Goal: Transaction & Acquisition: Purchase product/service

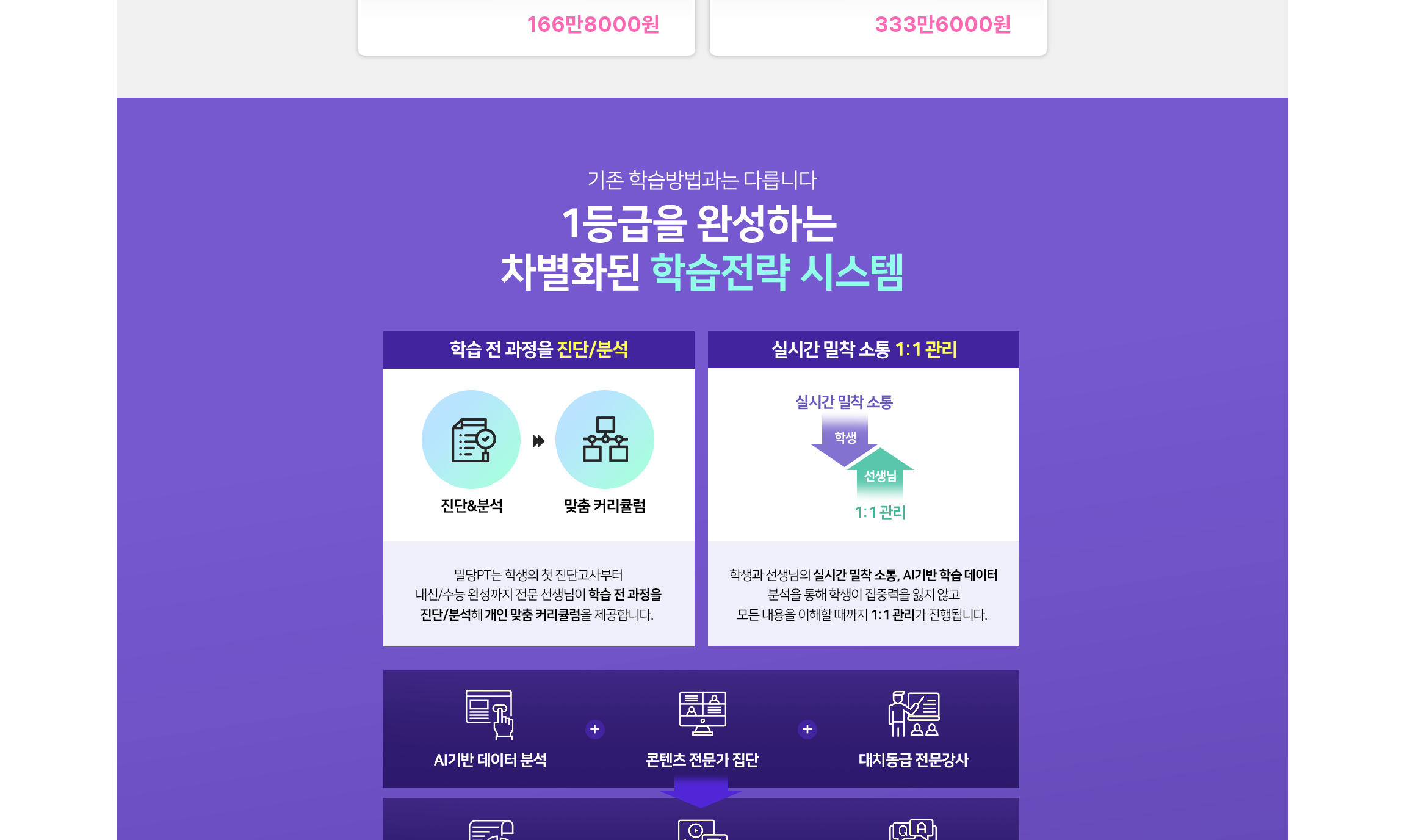
scroll to position [1314, 0]
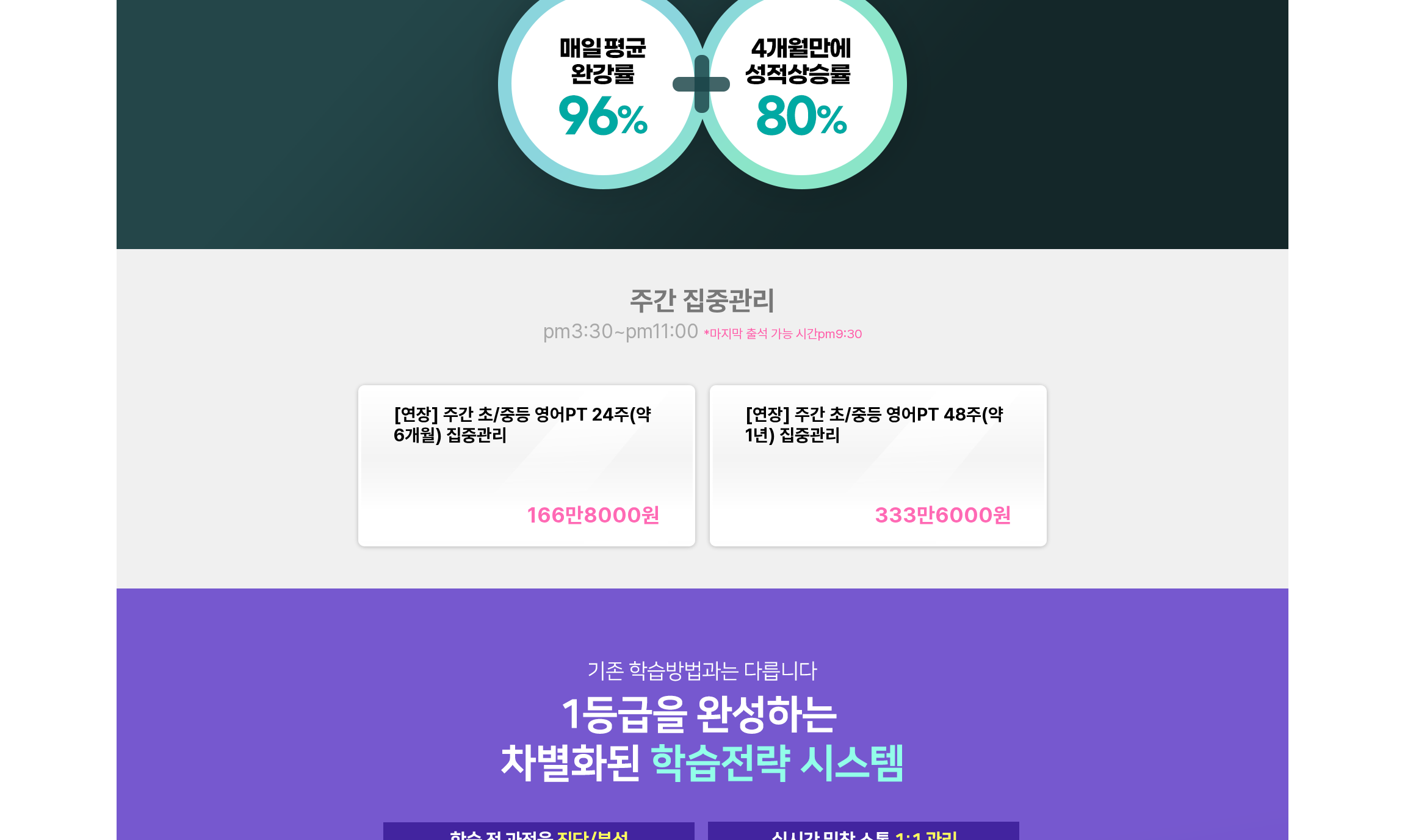
click at [614, 431] on div "[연장] 주간 초/중등 영어PT 24주(약 6개월) 집중관리" at bounding box center [527, 424] width 266 height 41
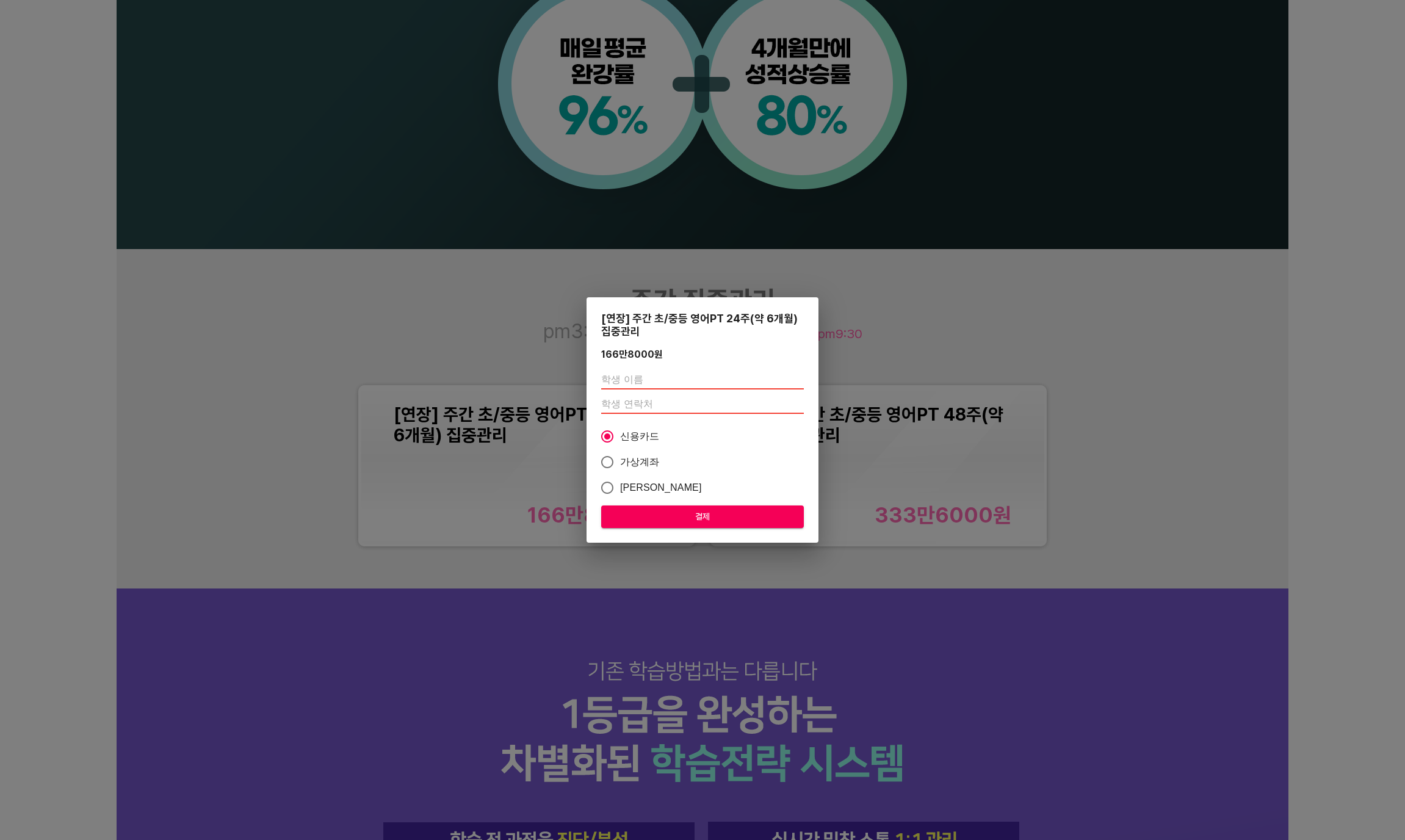
click at [606, 465] on input "가상계좌" at bounding box center [608, 462] width 25 height 25
radio input "true"
click at [655, 382] on input "text" at bounding box center [702, 379] width 203 height 20
type input "서지수"
click at [651, 400] on input "number" at bounding box center [702, 404] width 203 height 20
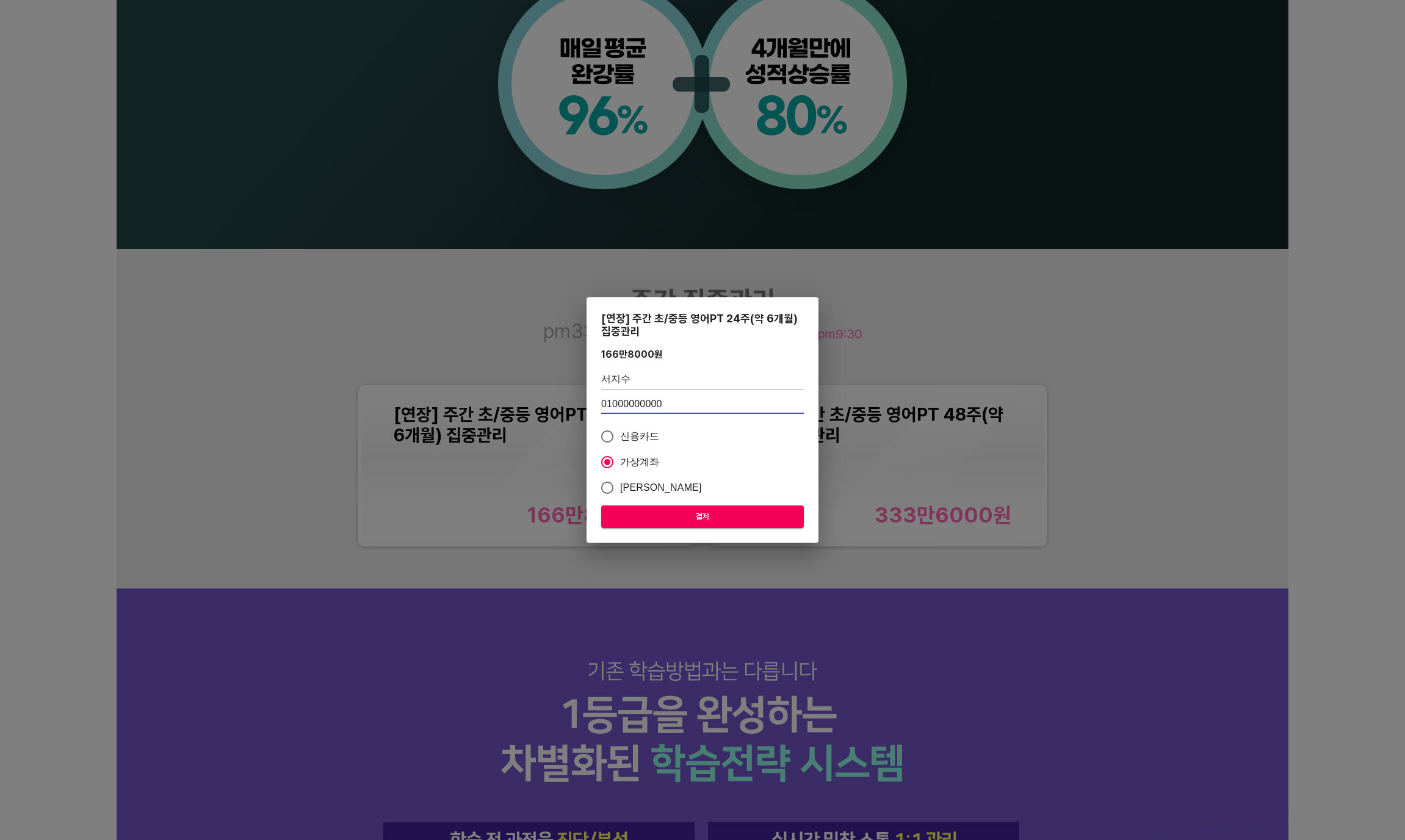
type input "01000000000"
click at [685, 513] on span "결제" at bounding box center [702, 517] width 183 height 15
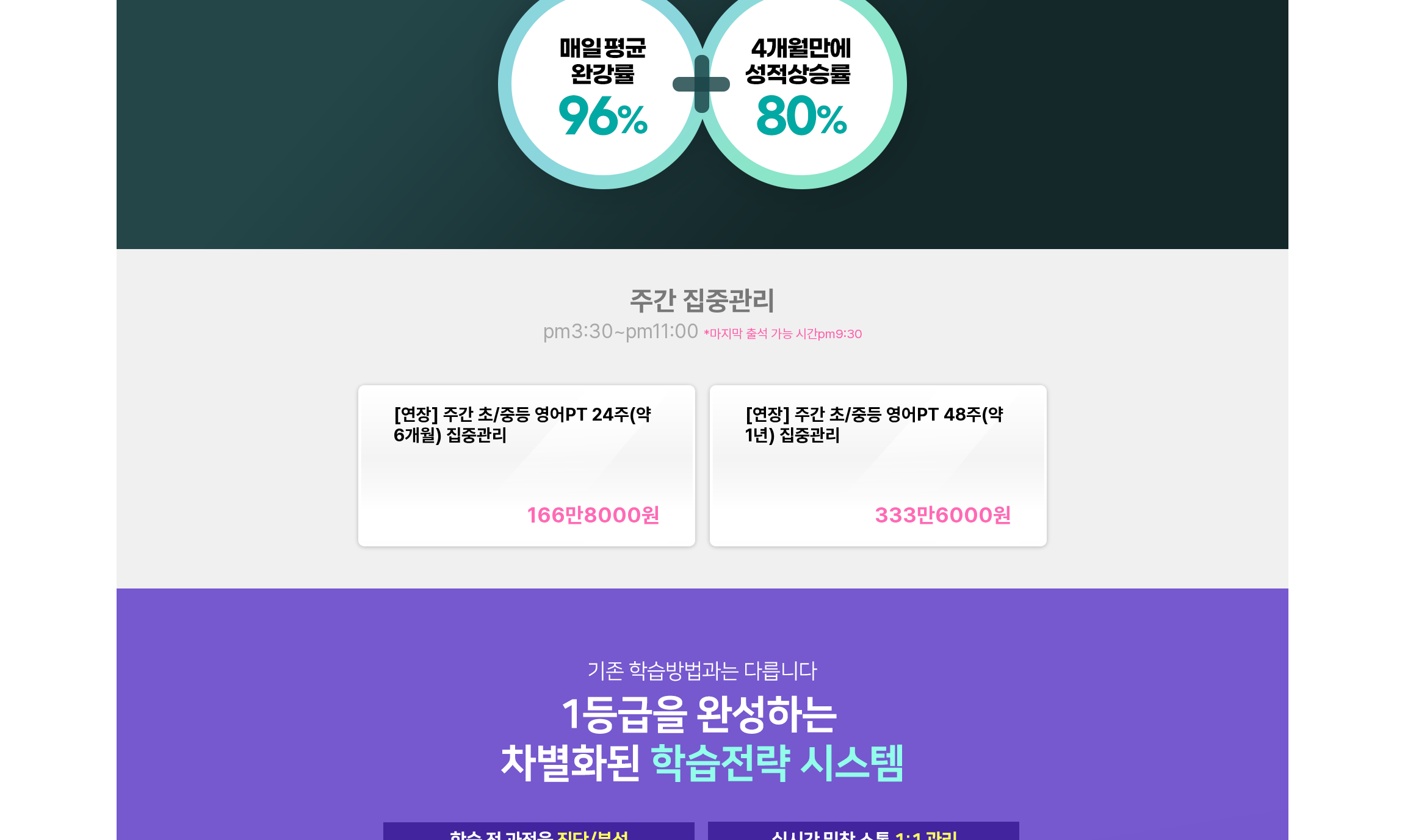
click at [463, 495] on div "[연장] 주간 초/중등 영어PT 24주(약 6개월) 집중관리 166만8000 원" at bounding box center [527, 465] width 266 height 123
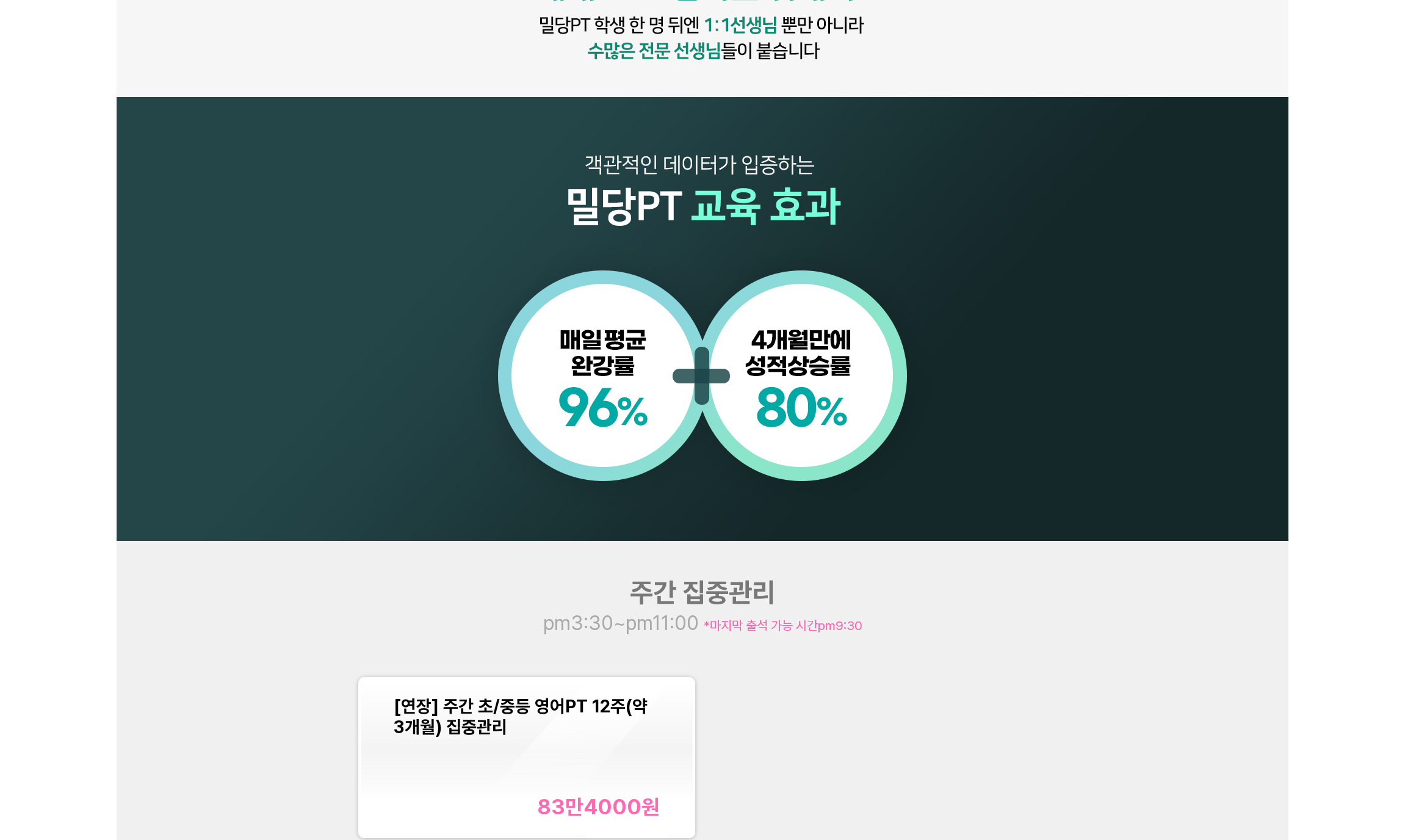
scroll to position [1167, 0]
